Goal: Task Accomplishment & Management: Use online tool/utility

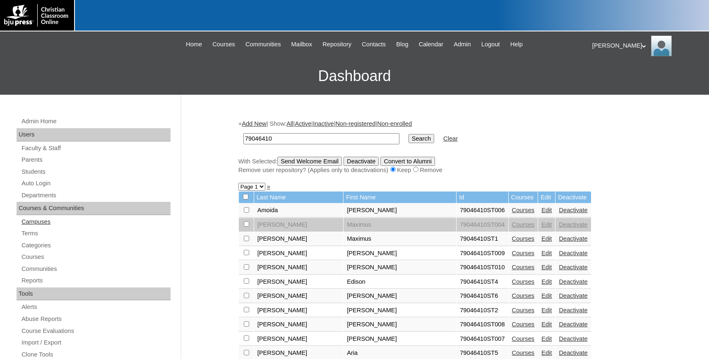
scroll to position [46, 0]
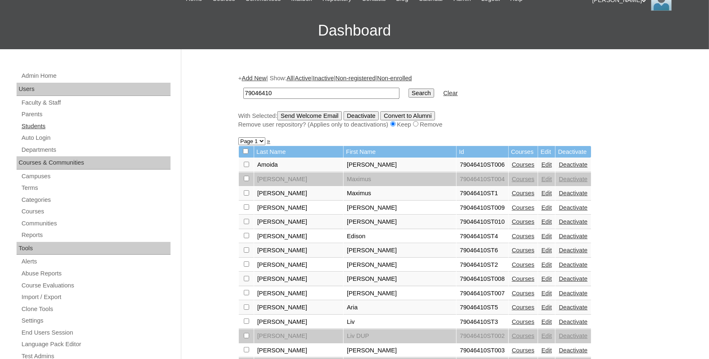
click at [28, 125] on link "Students" at bounding box center [96, 126] width 150 height 10
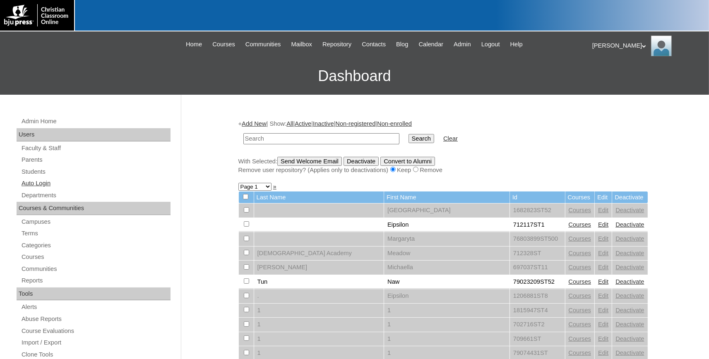
click at [39, 184] on link "Auto Login" at bounding box center [96, 183] width 150 height 10
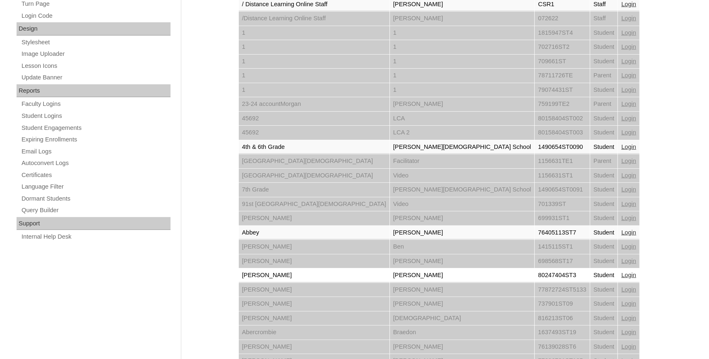
scroll to position [557, 0]
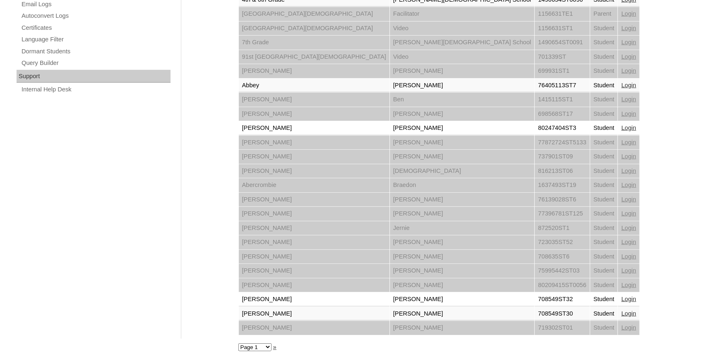
click at [621, 298] on link "Login" at bounding box center [628, 299] width 15 height 7
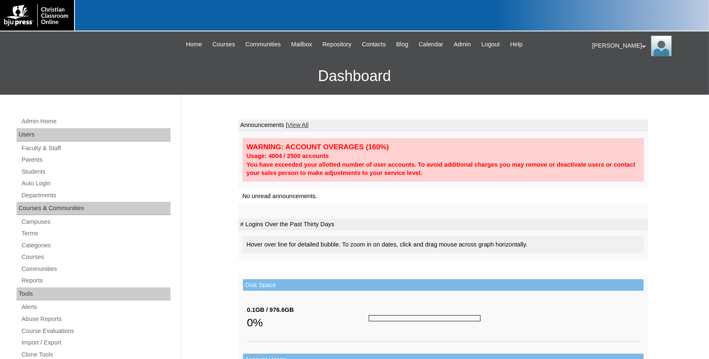
click at [471, 43] on span "Admin" at bounding box center [461, 45] width 17 height 10
click at [29, 171] on link "Students" at bounding box center [96, 172] width 150 height 10
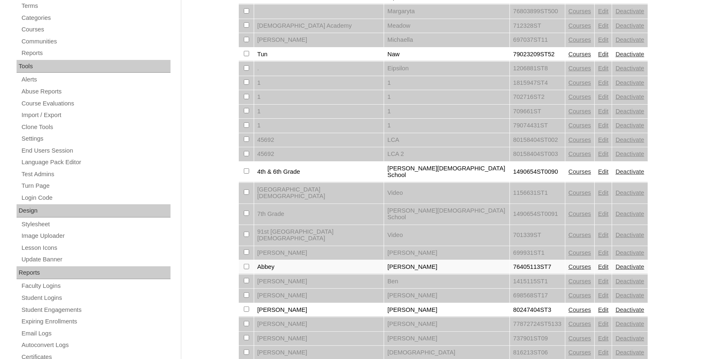
scroll to position [455, 0]
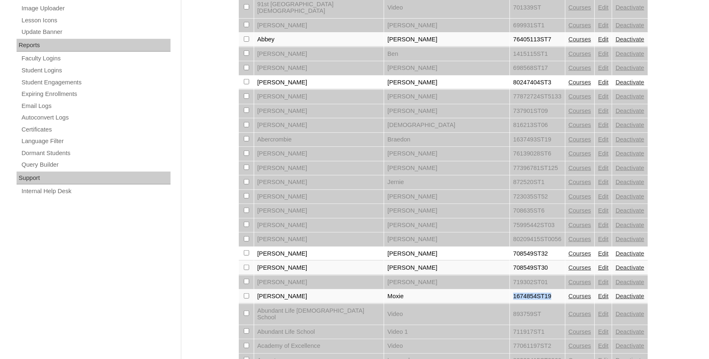
drag, startPoint x: 468, startPoint y: 280, endPoint x: 414, endPoint y: 278, distance: 53.8
click at [414, 290] on tr "Abston Moxie 1674854ST19 Courses Edit Deactivate" at bounding box center [443, 297] width 409 height 14
copy tr "1674854ST19"
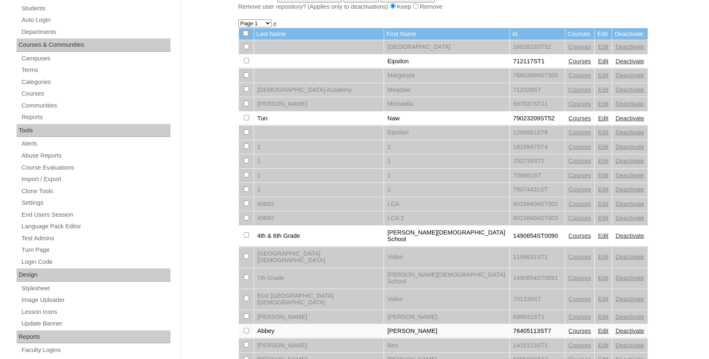
scroll to position [46, 0]
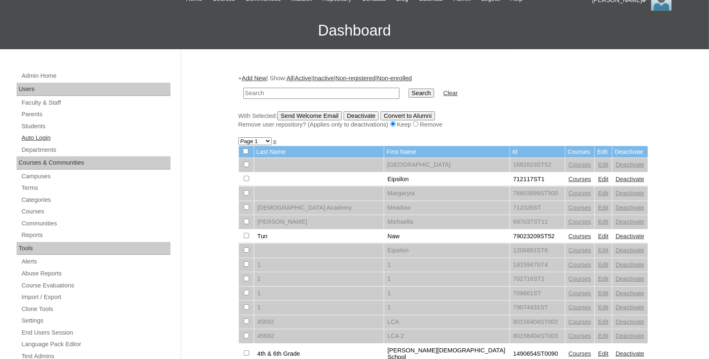
click at [41, 137] on link "Auto Login" at bounding box center [96, 138] width 150 height 10
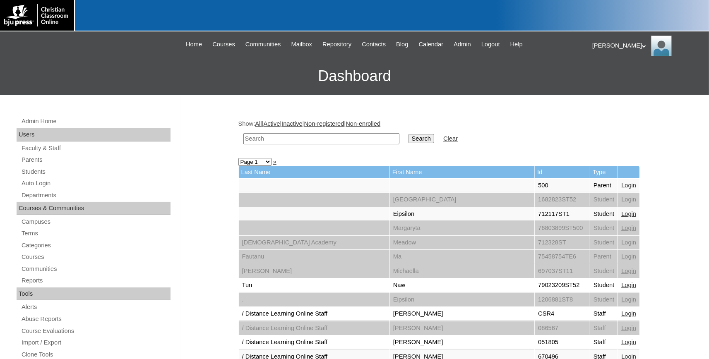
paste input "1674854ST19"
drag, startPoint x: 258, startPoint y: 139, endPoint x: 79, endPoint y: 112, distance: 181.2
click at [243, 133] on input "1674854ST19" at bounding box center [321, 138] width 156 height 11
type input "1674854ST19"
click at [408, 134] on input "Search" at bounding box center [421, 138] width 26 height 9
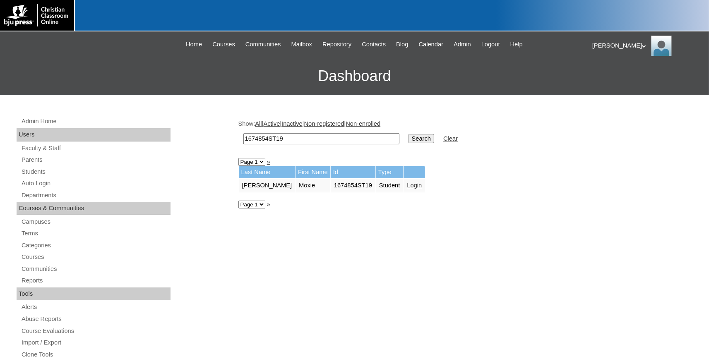
click at [407, 188] on link "Login" at bounding box center [414, 185] width 15 height 7
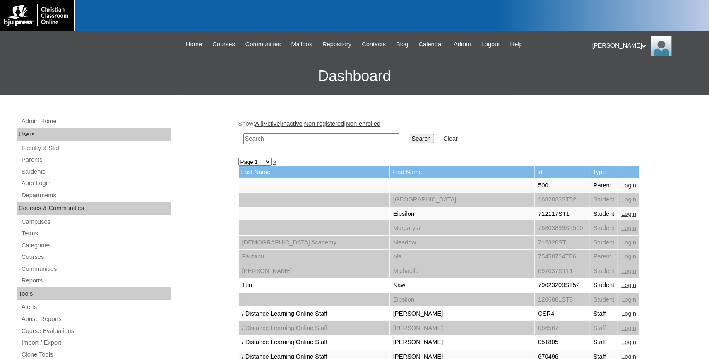
click at [270, 139] on input "text" at bounding box center [321, 138] width 156 height 11
type input "josifek"
click at [408, 134] on input "Search" at bounding box center [421, 138] width 26 height 9
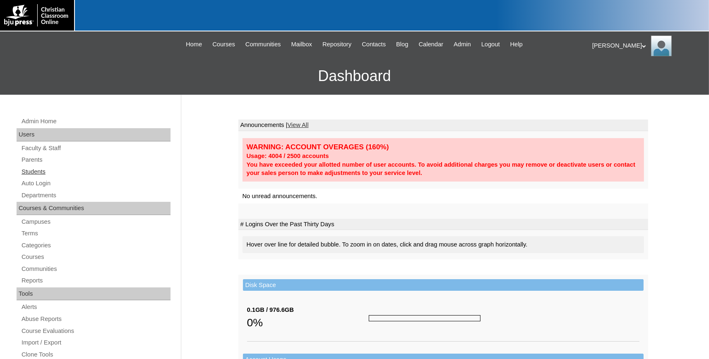
click at [39, 172] on link "Students" at bounding box center [96, 172] width 150 height 10
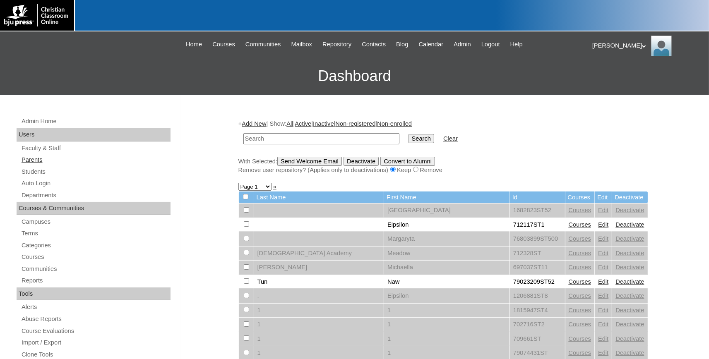
click at [34, 157] on link "Parents" at bounding box center [96, 160] width 150 height 10
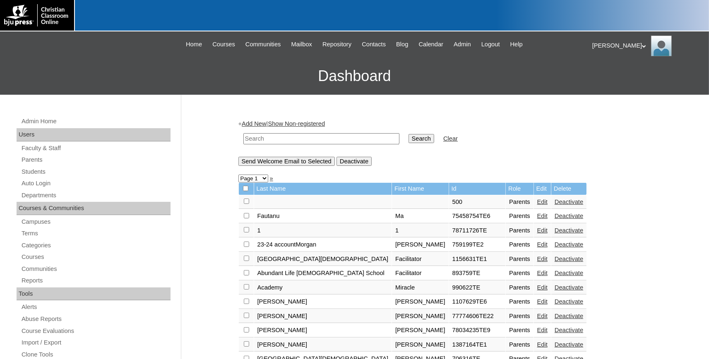
click at [263, 141] on input "text" at bounding box center [321, 138] width 156 height 11
type input "Sarai"
click at [408, 134] on input "Search" at bounding box center [421, 138] width 26 height 9
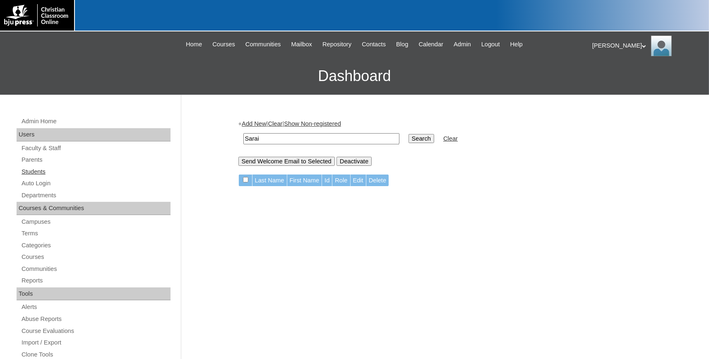
click at [30, 170] on link "Students" at bounding box center [96, 172] width 150 height 10
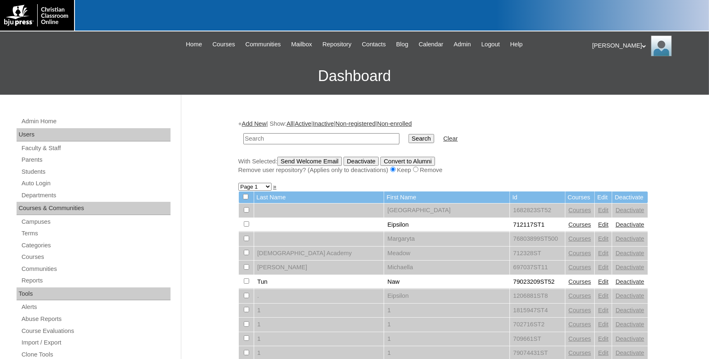
click at [277, 140] on input "text" at bounding box center [321, 138] width 156 height 11
type input "Sarai"
click at [408, 134] on input "Search" at bounding box center [421, 138] width 26 height 9
